Goal: Task Accomplishment & Management: Manage account settings

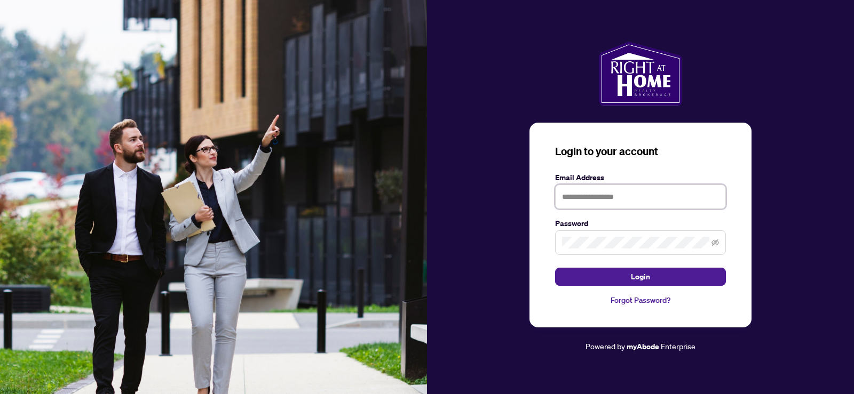
click at [600, 202] on input "text" at bounding box center [640, 197] width 171 height 25
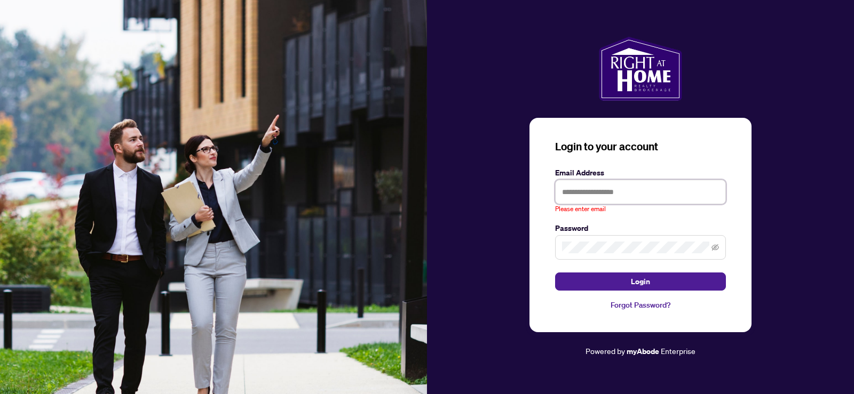
type input "**********"
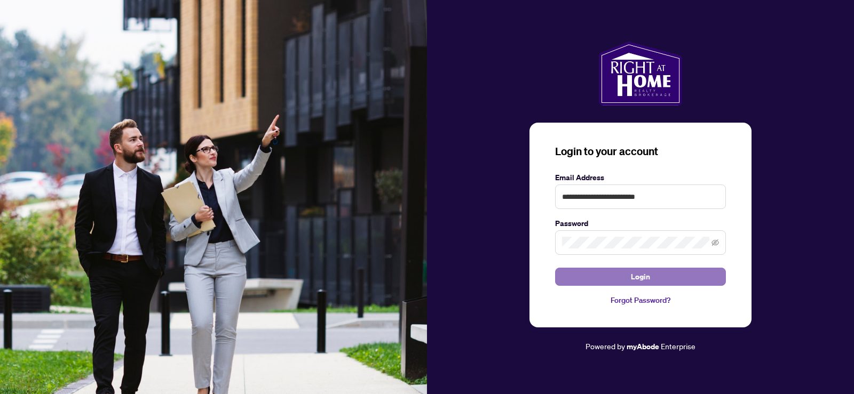
click at [614, 275] on button "Login" at bounding box center [640, 277] width 171 height 18
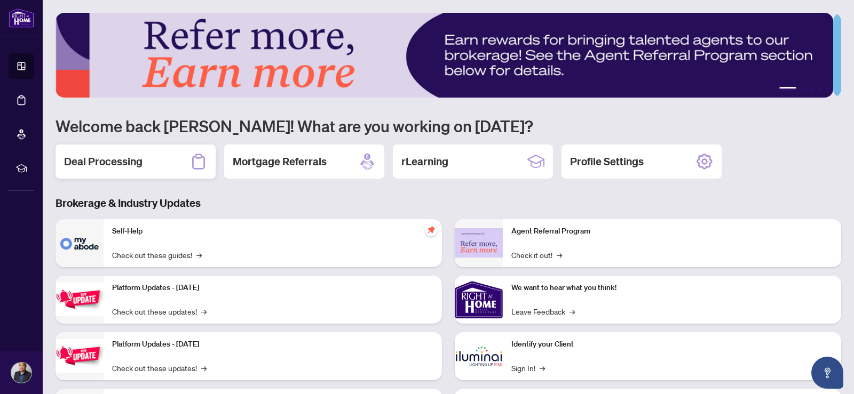
click at [108, 165] on h2 "Deal Processing" at bounding box center [103, 161] width 78 height 15
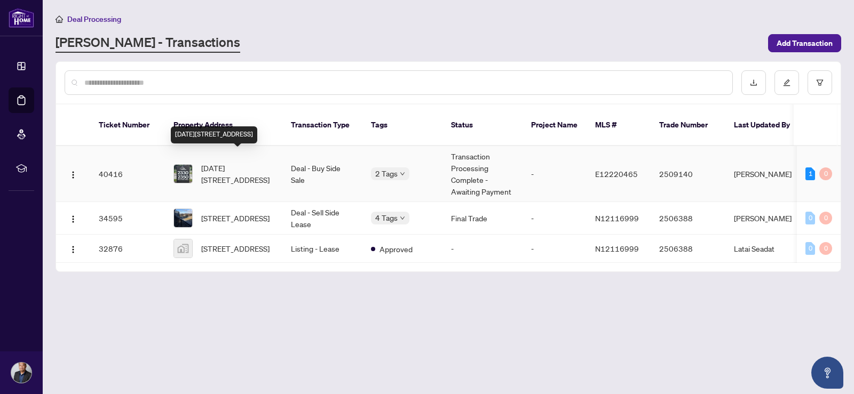
click at [211, 163] on span "[DATE][STREET_ADDRESS]" at bounding box center [237, 173] width 73 height 23
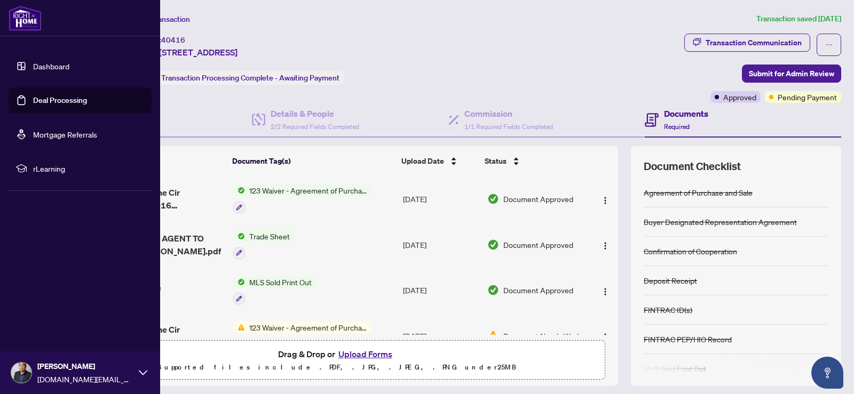
click at [28, 369] on img at bounding box center [21, 373] width 20 height 20
click at [60, 369] on span "[PERSON_NAME]" at bounding box center [85, 367] width 96 height 12
click at [60, 367] on span "[PERSON_NAME]" at bounding box center [85, 367] width 96 height 12
click at [58, 315] on button "Logout" at bounding box center [80, 309] width 143 height 18
